Goal: Task Accomplishment & Management: Manage account settings

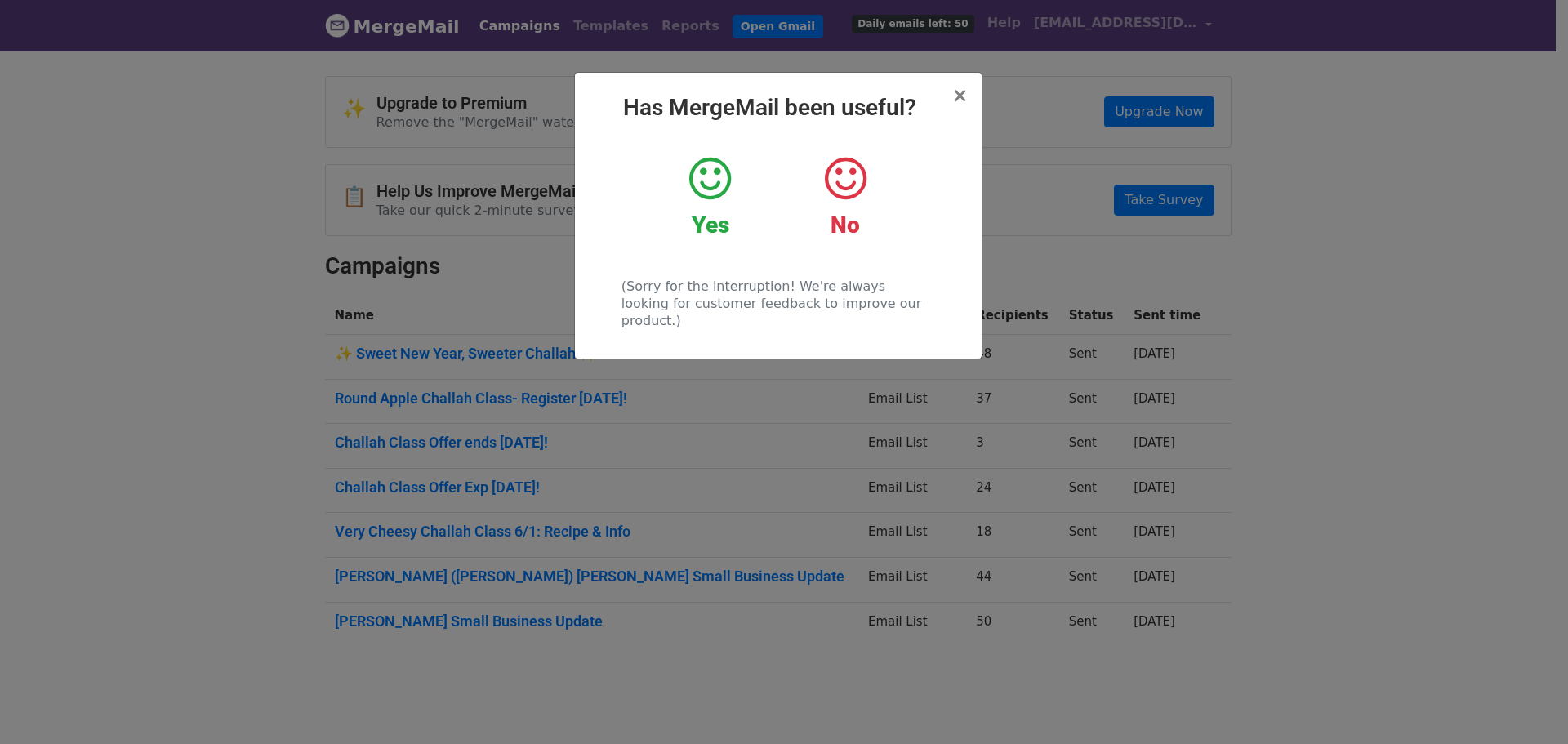
click at [950, 104] on h2 "Has MergeMail been useful?" at bounding box center [778, 107] width 381 height 28
click at [960, 103] on span "×" at bounding box center [958, 95] width 16 height 23
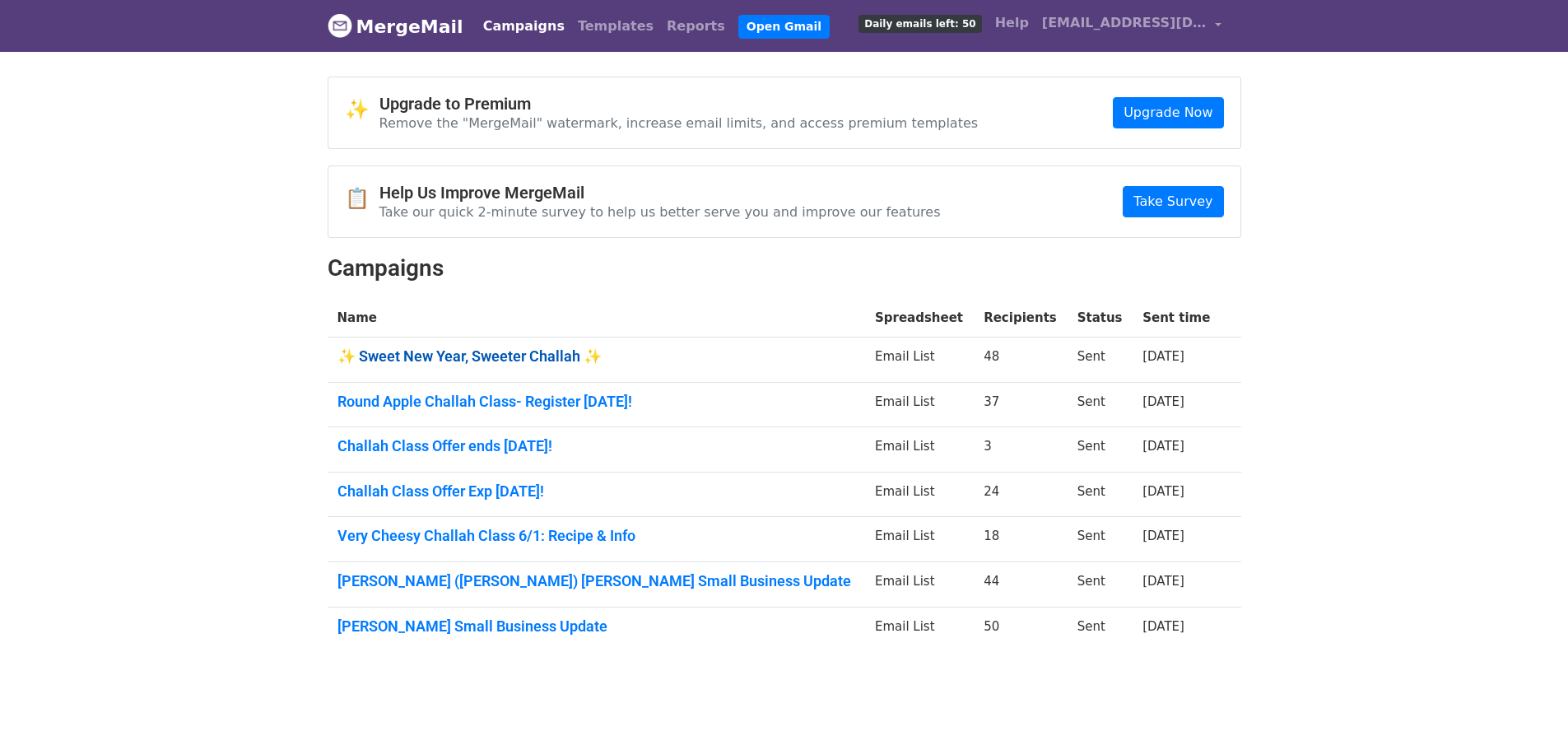
click at [556, 356] on link "✨ Sweet New Year, Sweeter Challah ✨" at bounding box center [596, 356] width 518 height 18
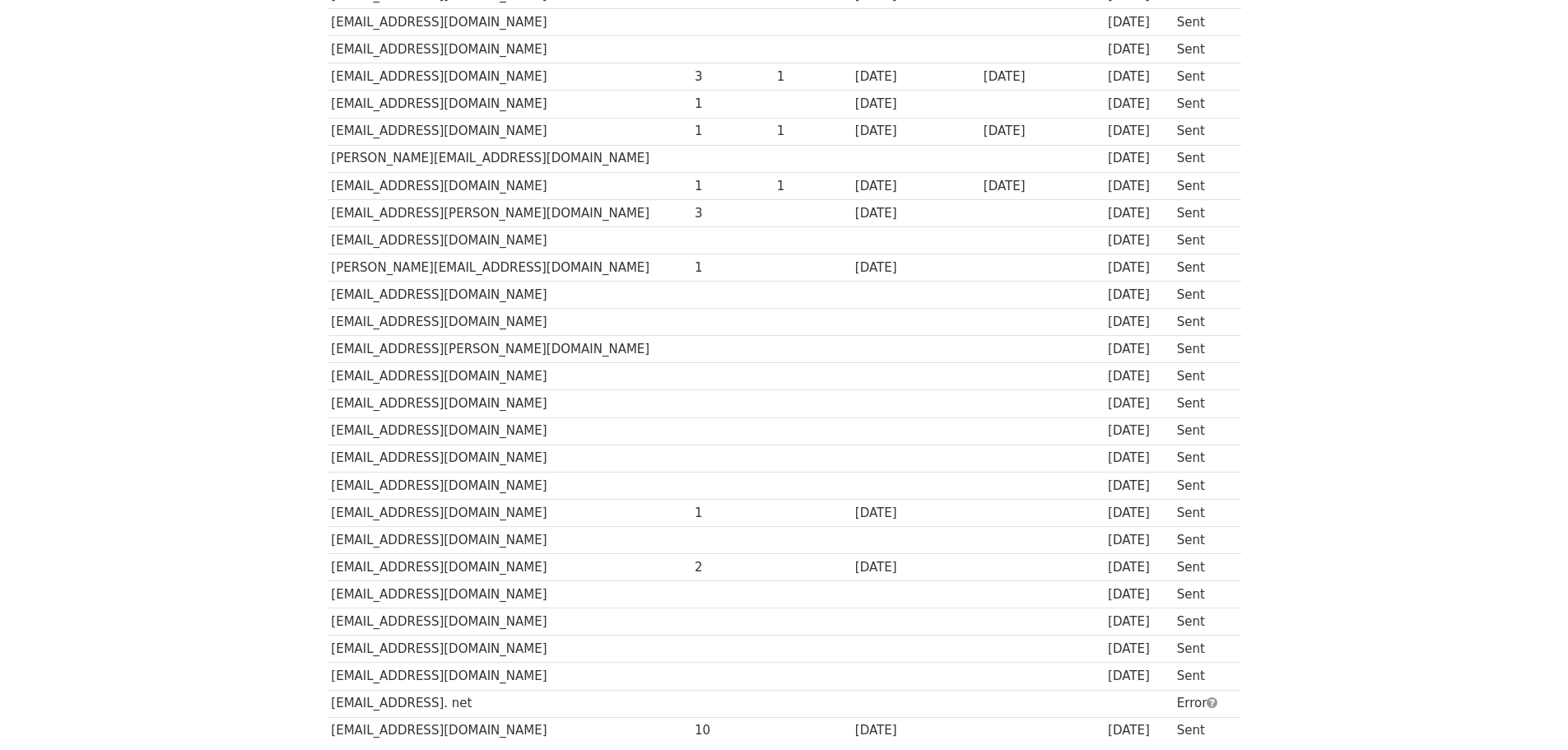
scroll to position [906, 0]
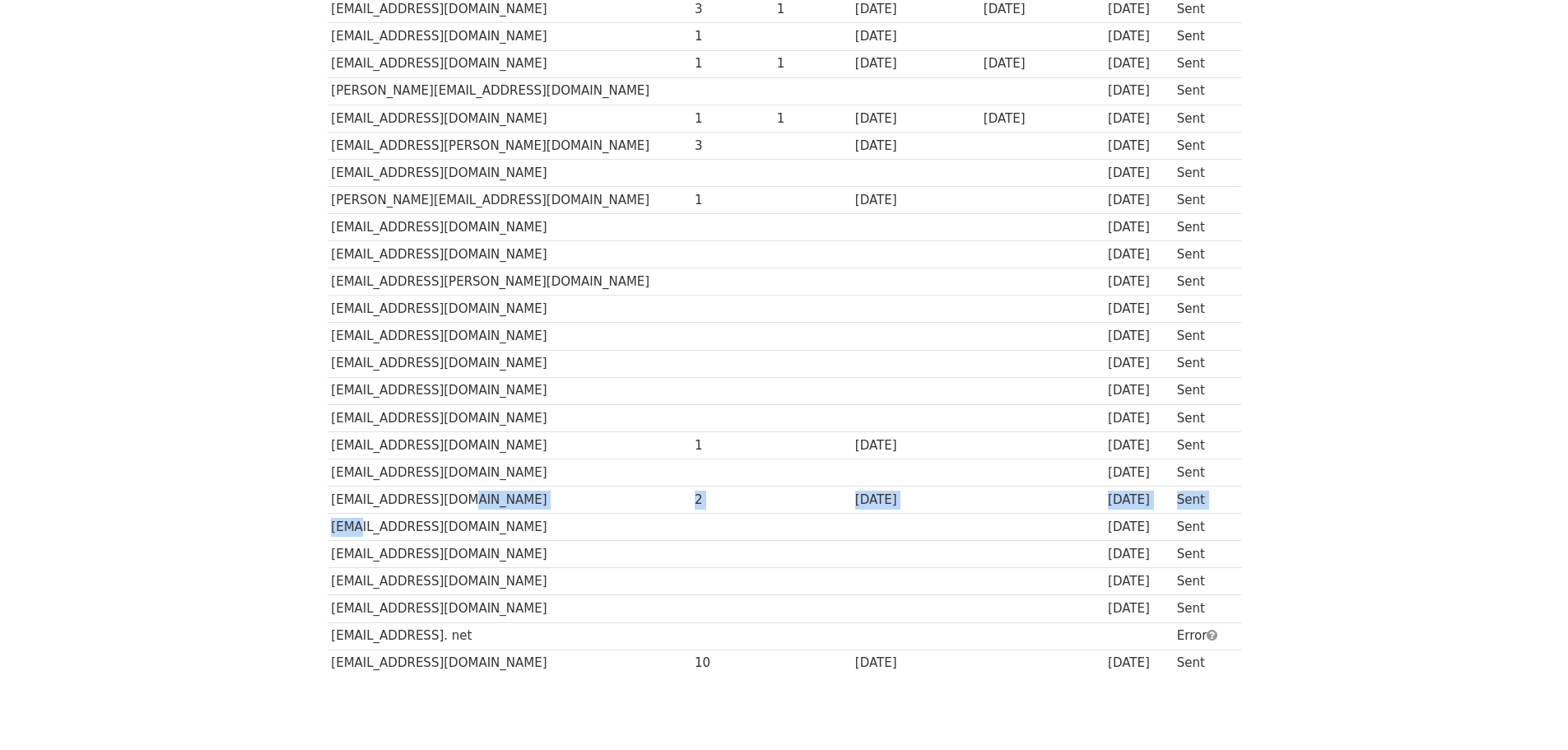
drag, startPoint x: 447, startPoint y: 507, endPoint x: 344, endPoint y: 534, distance: 106.5
click at [343, 530] on tbody "Recipient ↑ ↓ Opens ↑ ↓ Clicks ↑ ↓ Last opened ↑ ↓ Last clicked ↑ ↓ Sent ↑ ↓ St…" at bounding box center [784, 9] width 913 height 1334
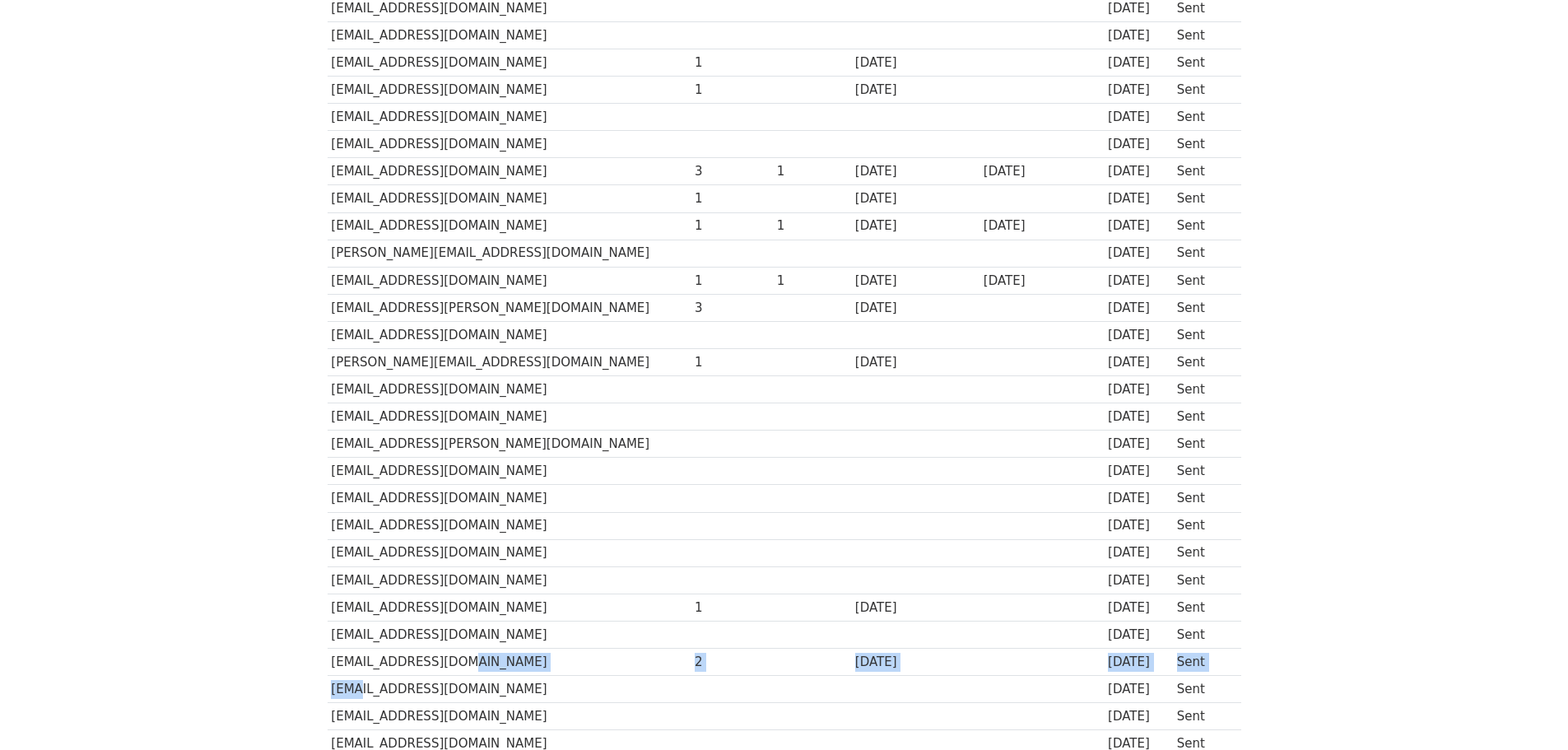
scroll to position [823, 0]
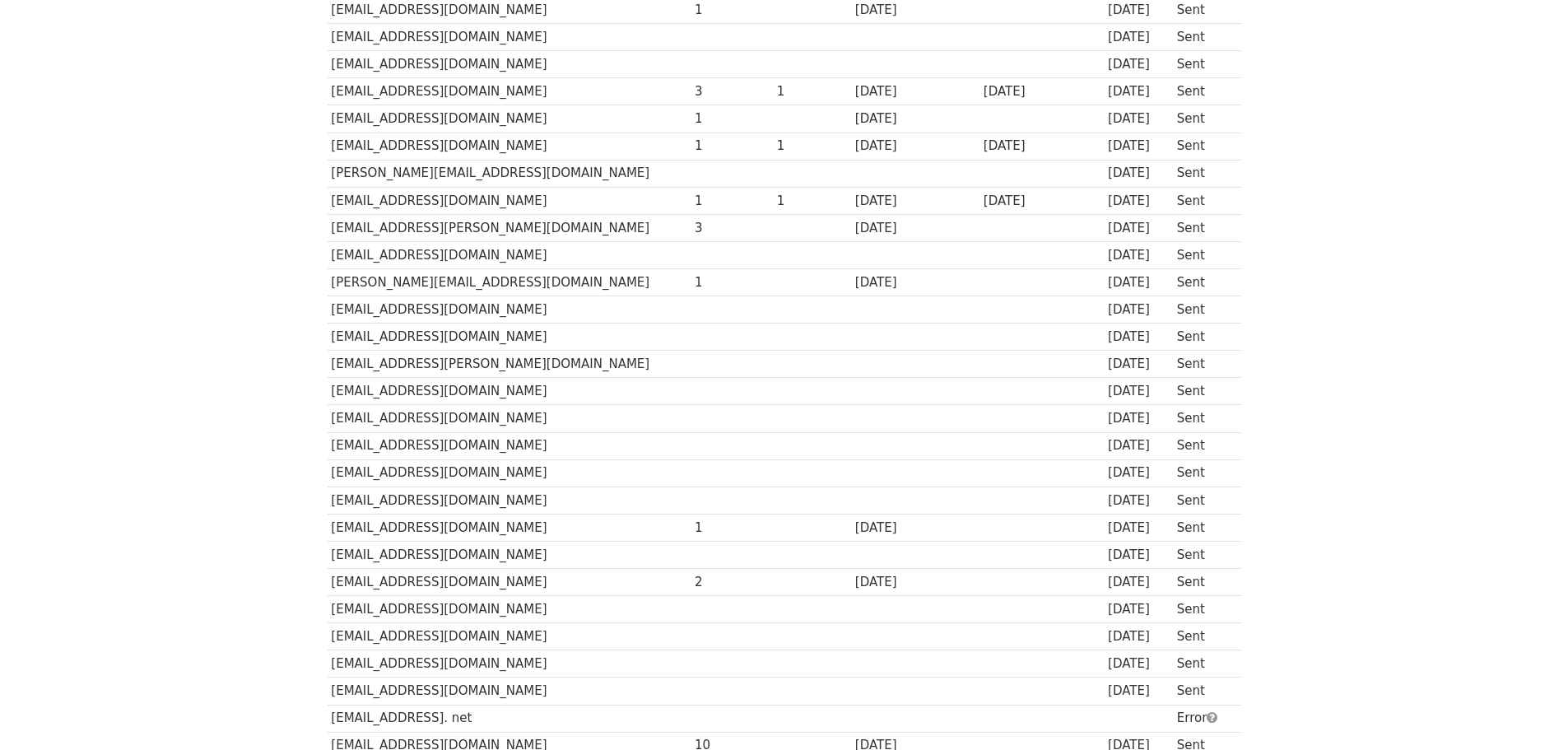
click at [258, 586] on body "MergeMail Campaigns Templates Reports Open Gmail Daily emails left: 50 Help [EM…" at bounding box center [784, 7] width 1568 height 1661
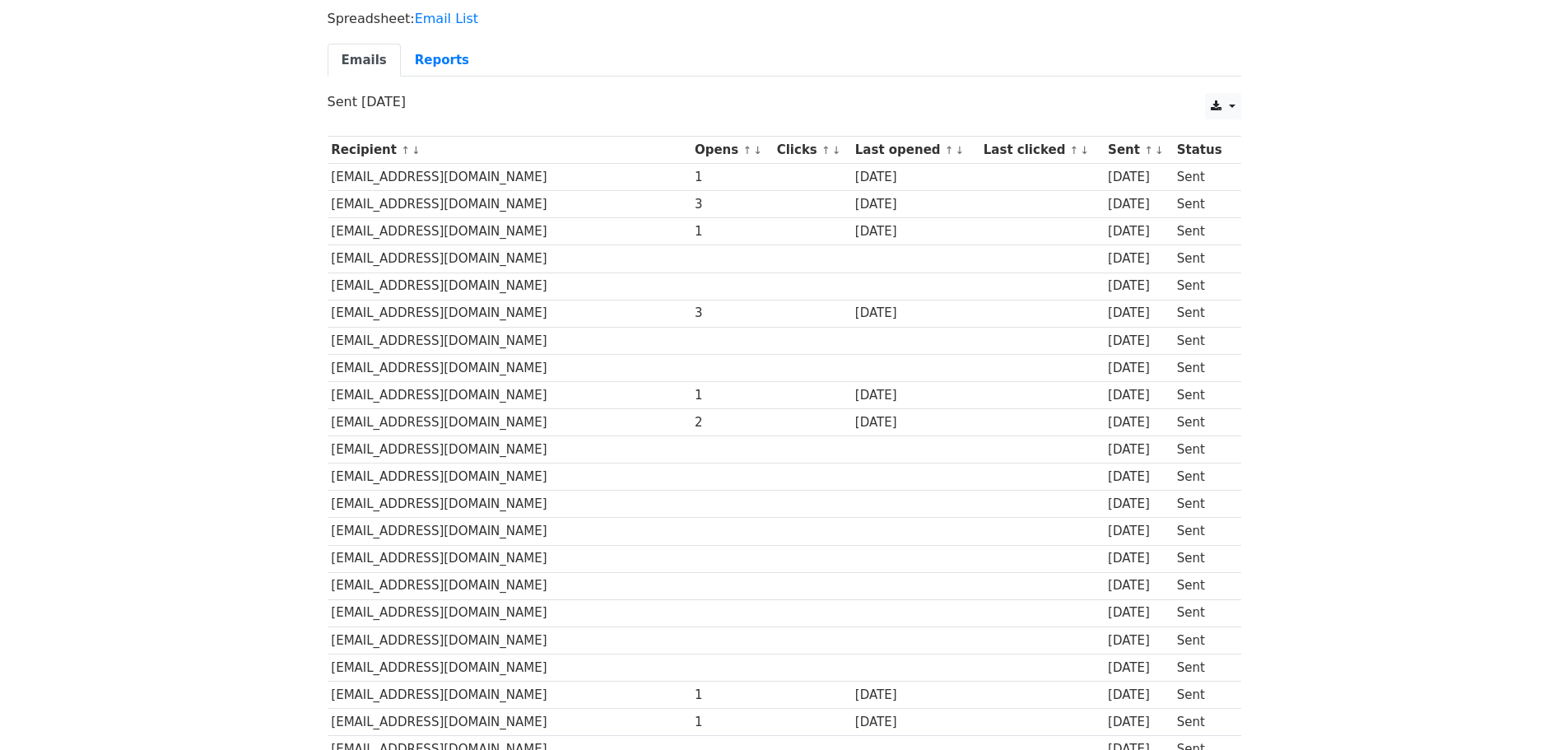
scroll to position [0, 0]
